Goal: Transaction & Acquisition: Purchase product/service

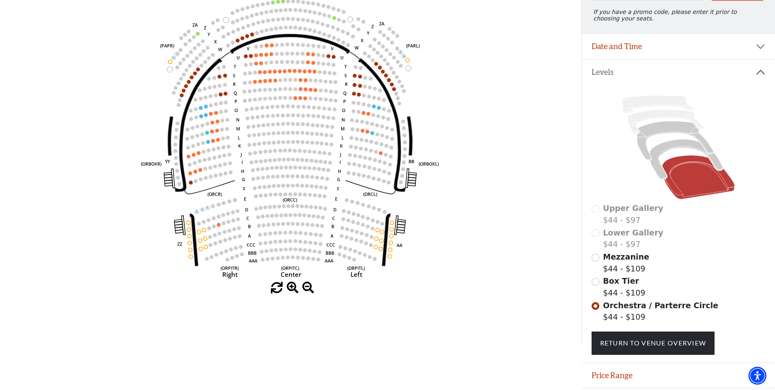
scroll to position [143, 0]
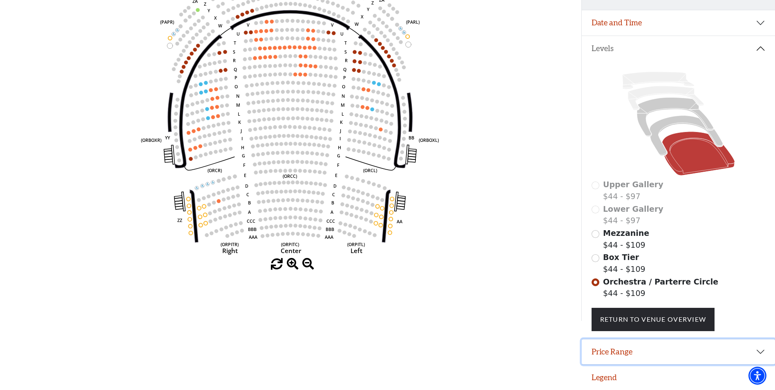
click at [670, 352] on button "Price Range" at bounding box center [678, 351] width 193 height 25
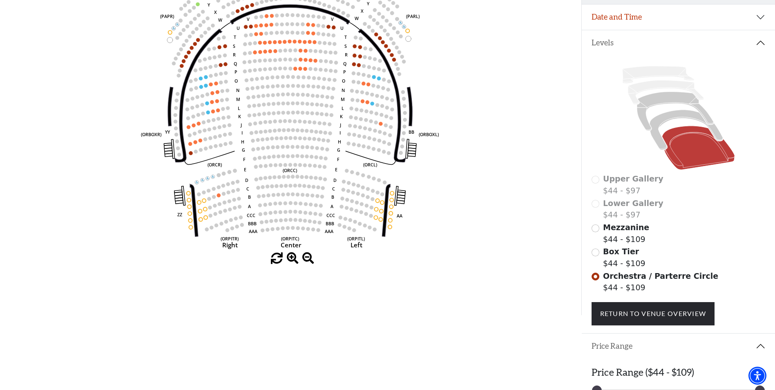
scroll to position [183, 0]
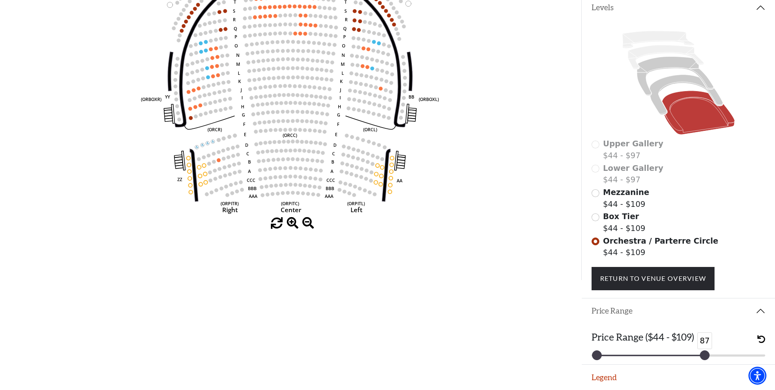
drag, startPoint x: 760, startPoint y: 356, endPoint x: 698, endPoint y: 360, distance: 61.4
click at [698, 360] on div "Price Range ($44 - $109) 44 87" at bounding box center [678, 343] width 193 height 41
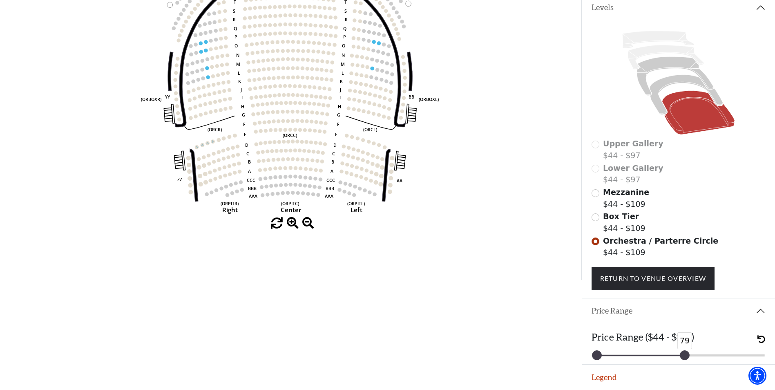
drag, startPoint x: 700, startPoint y: 356, endPoint x: 684, endPoint y: 356, distance: 15.9
click at [684, 356] on div at bounding box center [684, 354] width 9 height 9
click at [760, 339] on span "undo" at bounding box center [761, 339] width 8 height 8
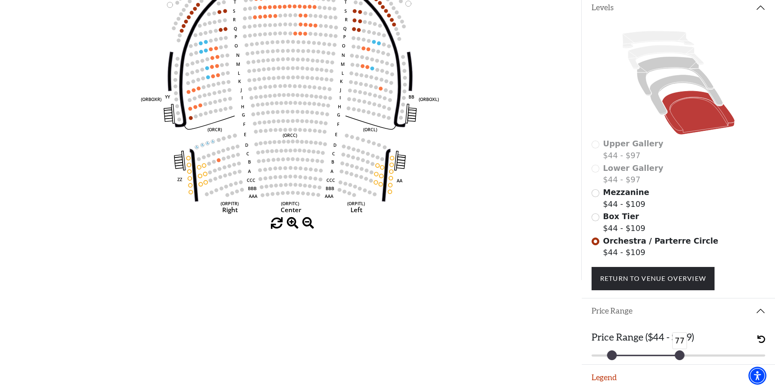
drag, startPoint x: 758, startPoint y: 358, endPoint x: 678, endPoint y: 362, distance: 79.3
click at [678, 362] on div "Price Range ($44 - $109) 50 77" at bounding box center [678, 343] width 193 height 41
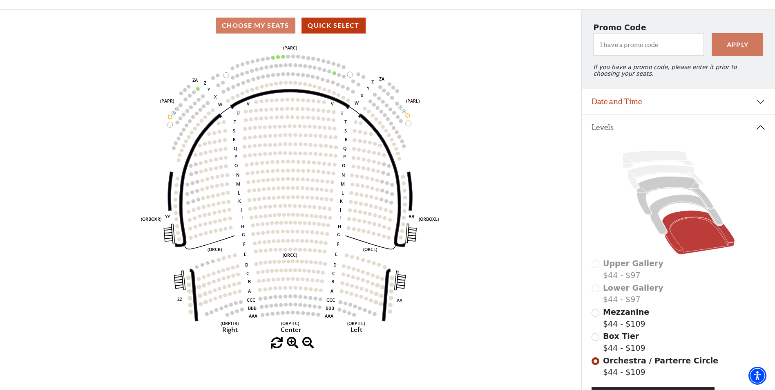
scroll to position [59, 0]
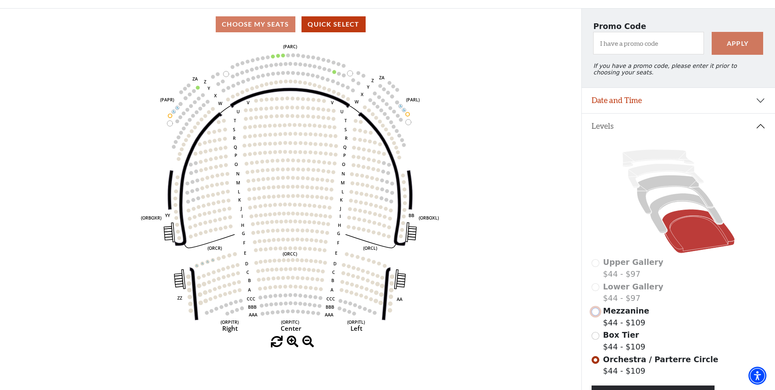
click at [596, 315] on input "Mezzanine$44 - $109\a" at bounding box center [595, 312] width 8 height 8
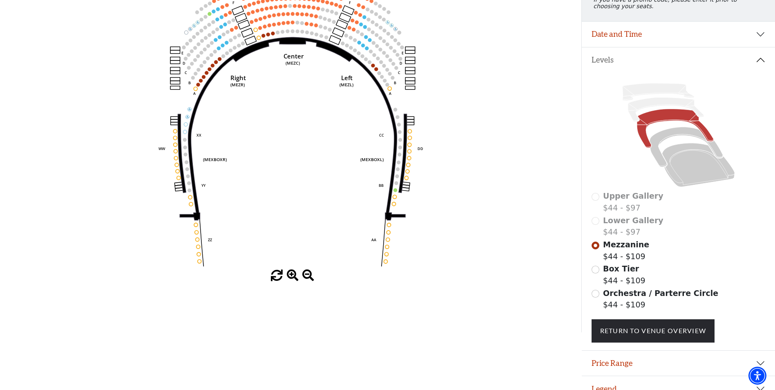
scroll to position [143, 0]
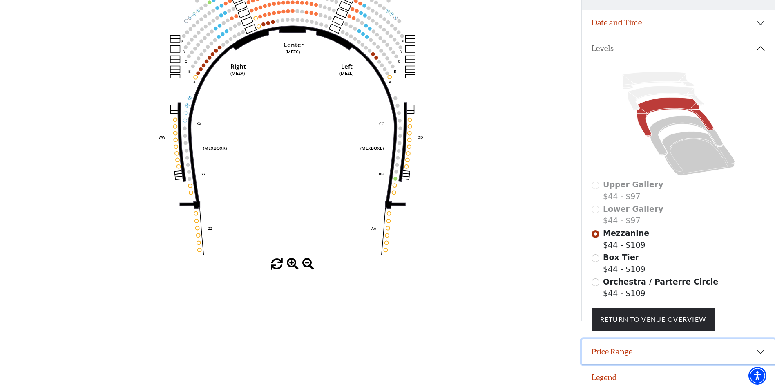
click at [745, 355] on button "Price Range" at bounding box center [678, 351] width 193 height 25
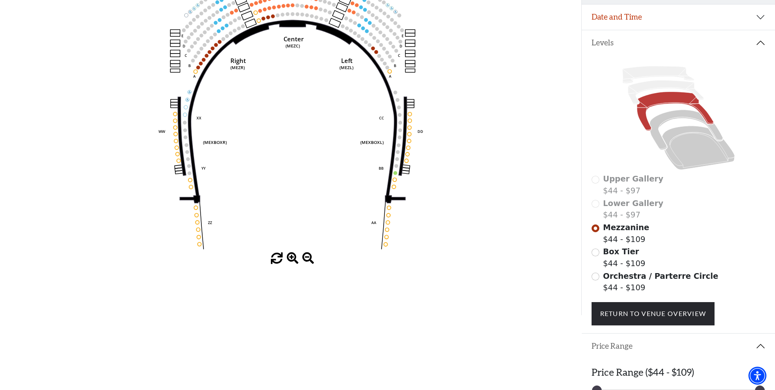
scroll to position [183, 0]
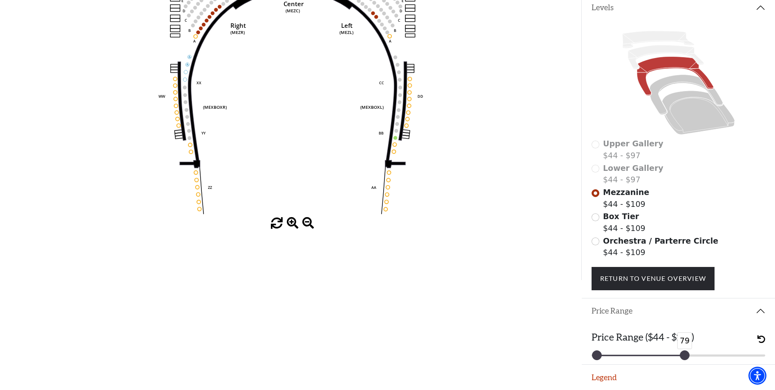
drag, startPoint x: 761, startPoint y: 354, endPoint x: 681, endPoint y: 363, distance: 80.2
click at [681, 363] on div "Price Range ($44 - $109) 44 79" at bounding box center [678, 343] width 193 height 41
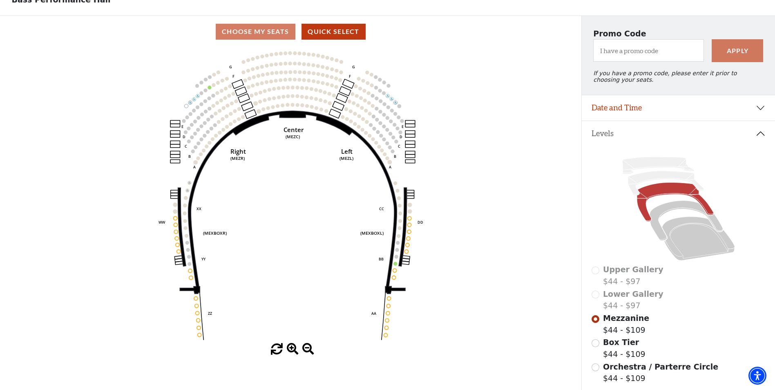
scroll to position [0, 0]
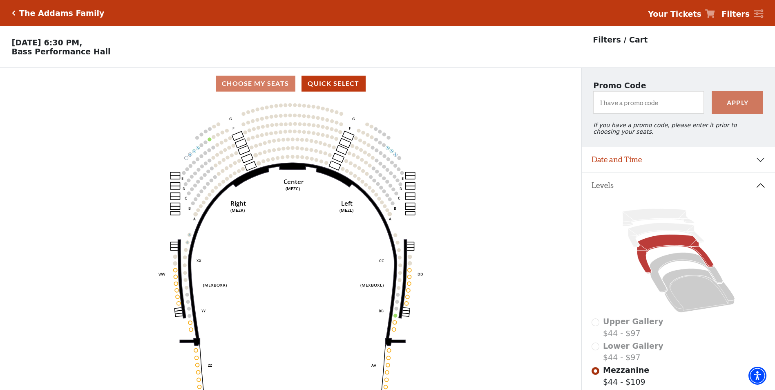
click at [12, 13] on icon "Click here to go back to filters" at bounding box center [14, 13] width 4 height 6
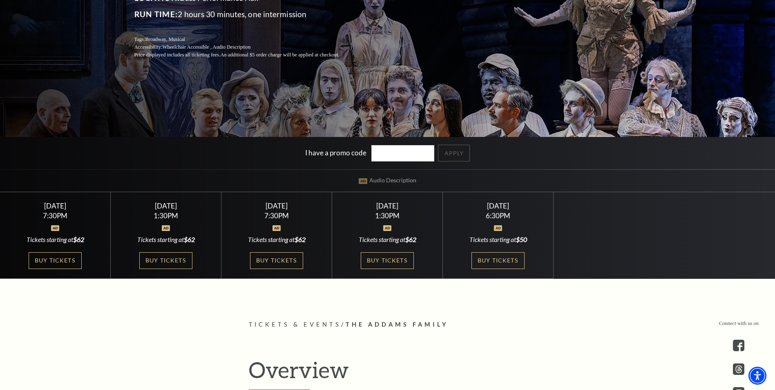
scroll to position [170, 0]
click at [395, 263] on link "Buy Tickets" at bounding box center [387, 260] width 53 height 17
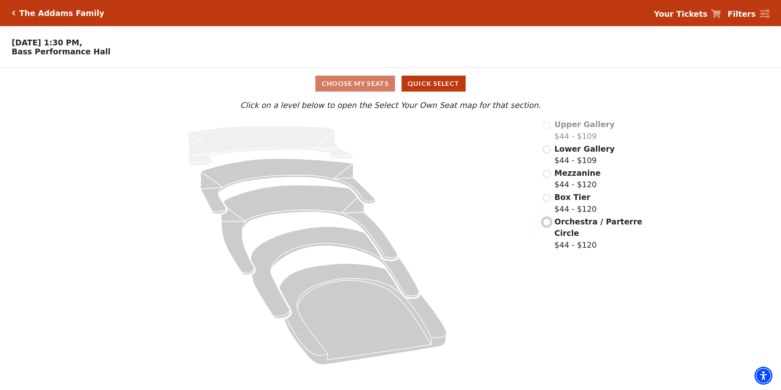
click at [545, 225] on input "Orchestra / Parterre Circle$44 - $120\a" at bounding box center [547, 222] width 8 height 8
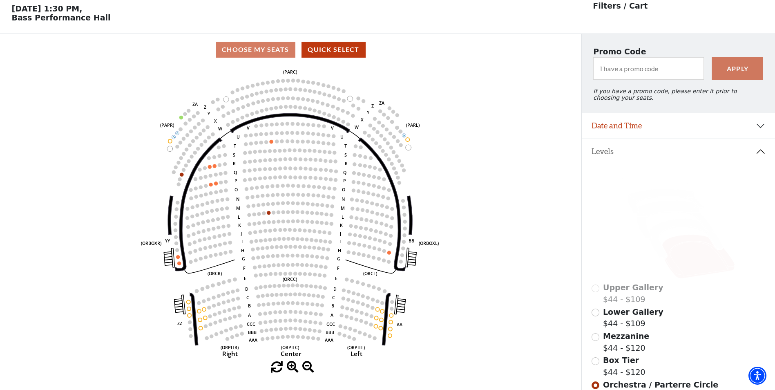
scroll to position [38, 0]
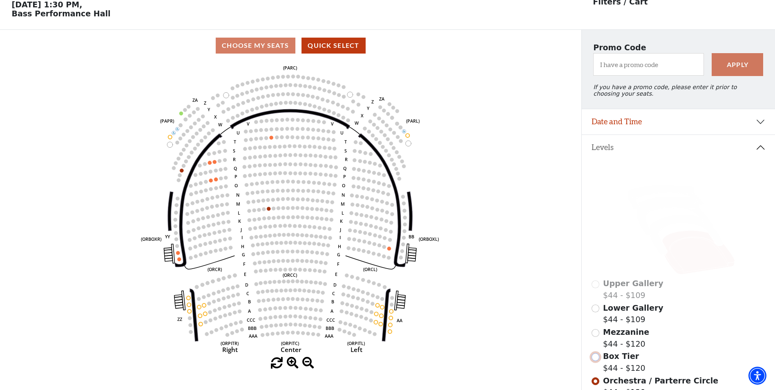
click at [596, 361] on input "Box Tier$44 - $120\a" at bounding box center [595, 357] width 8 height 8
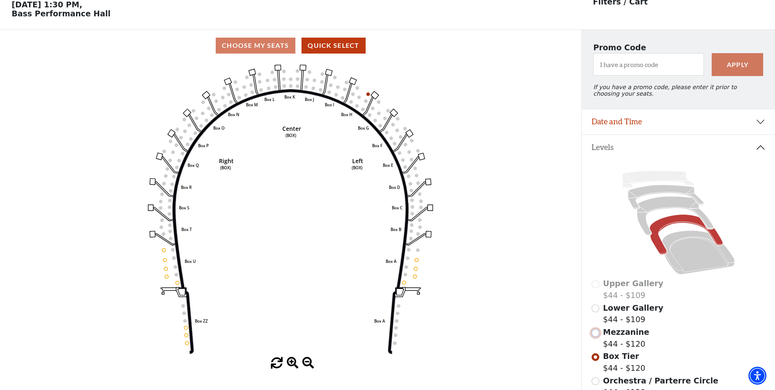
click at [598, 337] on input "Mezzanine$44 - $120\a" at bounding box center [595, 333] width 8 height 8
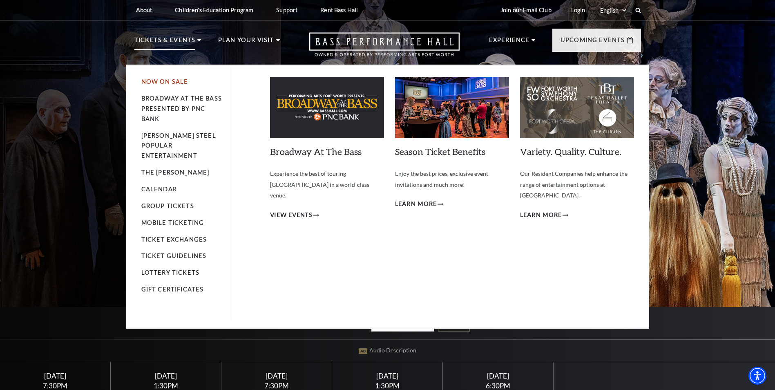
click at [173, 83] on link "Now On Sale" at bounding box center [164, 81] width 47 height 7
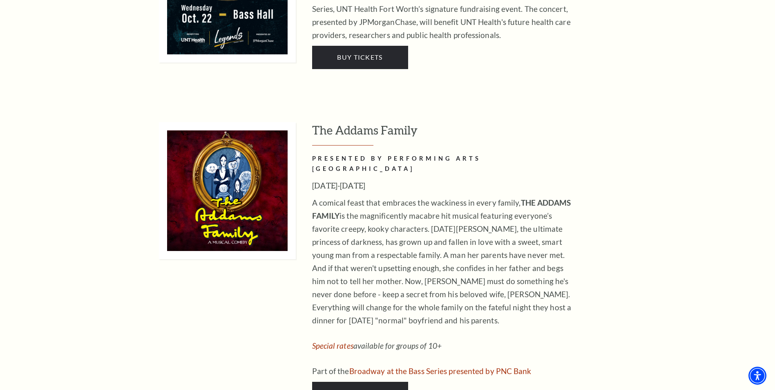
scroll to position [1186, 0]
